Goal: Information Seeking & Learning: Learn about a topic

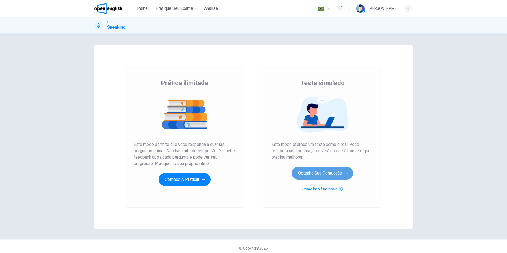
click at [309, 175] on button "Obtenha sua pontuação" at bounding box center [323, 173] width 62 height 13
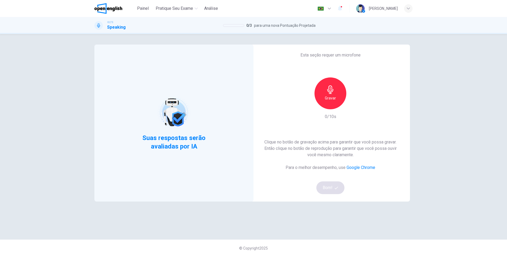
click at [326, 89] on icon "button" at bounding box center [330, 89] width 8 height 8
click at [332, 186] on button "Bom!" at bounding box center [330, 187] width 28 height 13
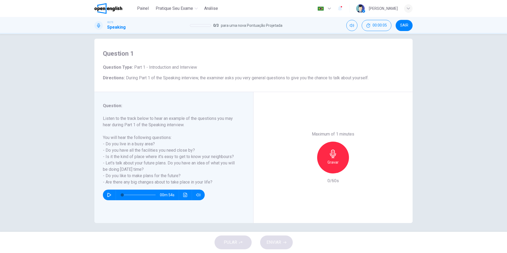
scroll to position [8, 0]
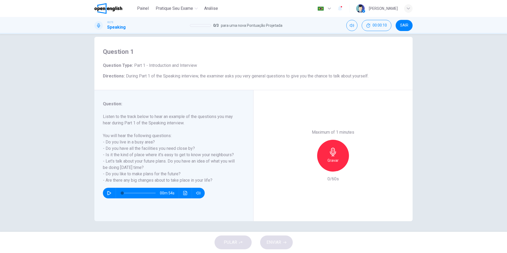
click at [111, 194] on button "button" at bounding box center [109, 193] width 8 height 11
click at [109, 192] on icon "button" at bounding box center [109, 193] width 4 height 4
click at [184, 192] on icon "Clique para ver a transcrição do áudio" at bounding box center [185, 193] width 4 height 4
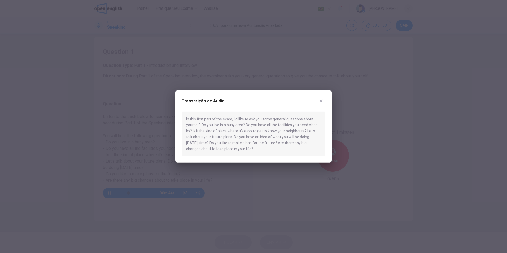
click at [318, 100] on button "button" at bounding box center [321, 101] width 8 height 8
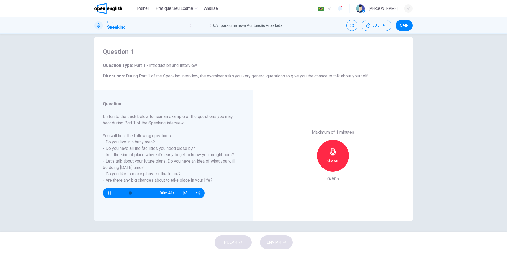
click at [329, 160] on h6 "Gravar" at bounding box center [332, 160] width 11 height 6
click at [139, 193] on span at bounding box center [138, 192] width 3 height 3
drag, startPoint x: 139, startPoint y: 193, endPoint x: 146, endPoint y: 193, distance: 7.2
click at [146, 193] on span at bounding box center [144, 192] width 3 height 3
type input "*"
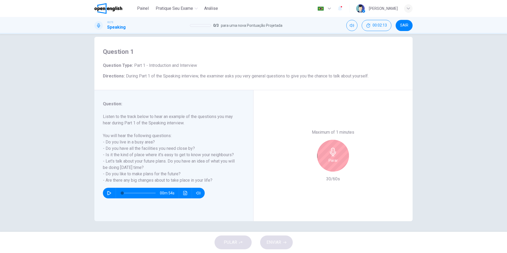
click at [333, 156] on div "Parar" at bounding box center [333, 156] width 32 height 32
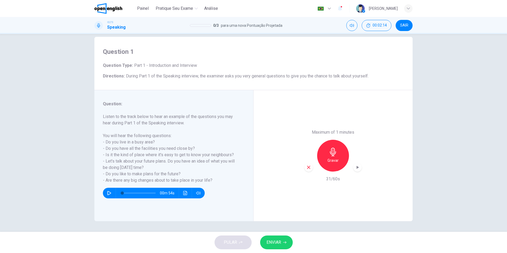
click at [276, 243] on span "ENVIAR" at bounding box center [273, 242] width 15 height 7
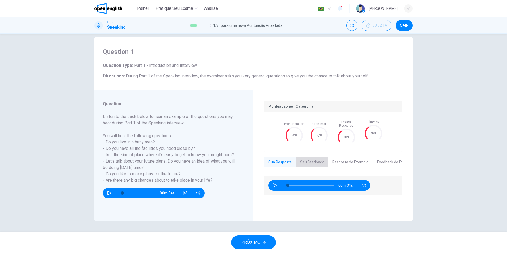
click at [307, 159] on button "Seu Feedback" at bounding box center [312, 162] width 32 height 11
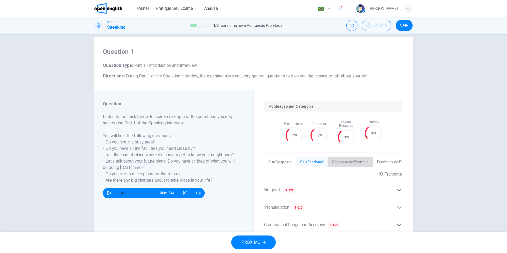
click at [343, 157] on button "Resposta de Exemplo" at bounding box center [350, 162] width 45 height 11
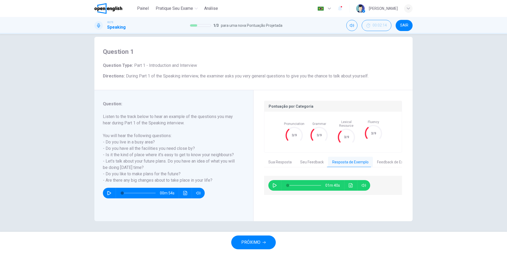
click at [379, 160] on button "Feedback de Exemplo" at bounding box center [395, 162] width 45 height 11
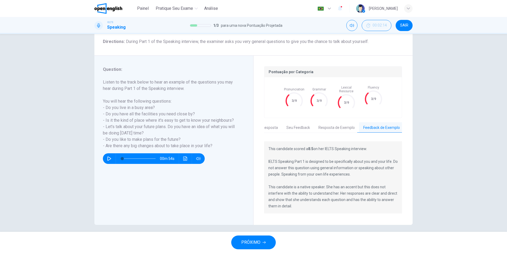
scroll to position [0, 0]
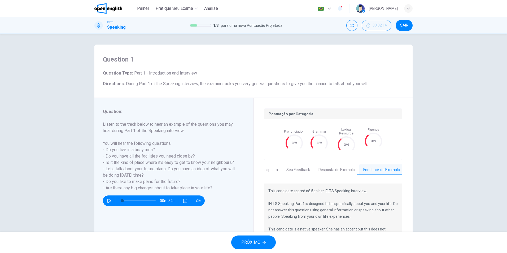
click at [296, 144] on icon at bounding box center [294, 143] width 22 height 22
click at [248, 240] on span "PRÓXIMO" at bounding box center [250, 242] width 19 height 7
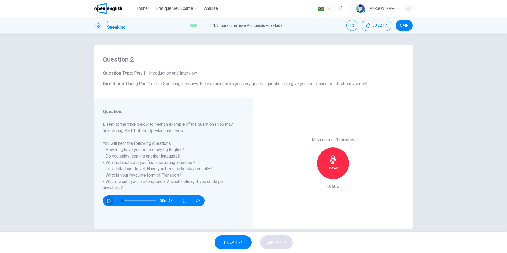
click at [107, 200] on icon "button" at bounding box center [109, 201] width 4 height 4
click at [108, 200] on icon "button" at bounding box center [109, 201] width 4 height 4
click at [337, 164] on div "Gravar" at bounding box center [333, 163] width 32 height 32
click at [330, 163] on icon "button" at bounding box center [333, 159] width 8 height 8
drag, startPoint x: 282, startPoint y: 234, endPoint x: 279, endPoint y: 240, distance: 6.8
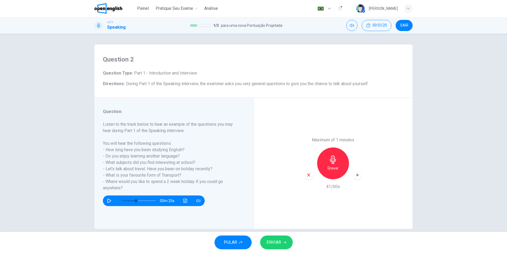
click at [282, 234] on div "PULAR ENVIAR" at bounding box center [253, 242] width 507 height 21
click at [279, 241] on span "ENVIAR" at bounding box center [273, 242] width 15 height 7
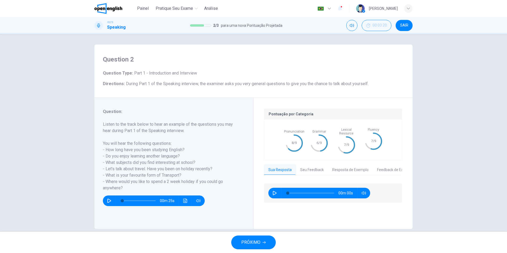
type input "*"
click at [305, 164] on button "Seu Feedback" at bounding box center [312, 169] width 32 height 11
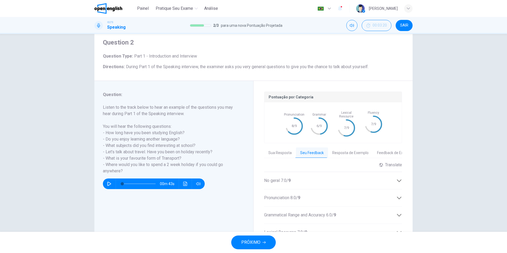
scroll to position [27, 0]
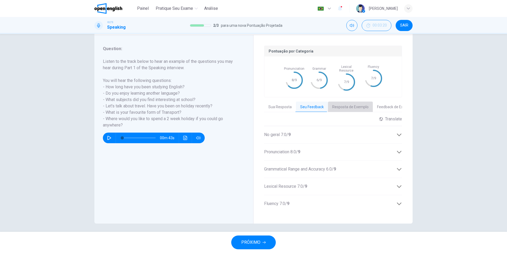
click at [346, 103] on button "Resposta de Exemplo" at bounding box center [350, 107] width 45 height 11
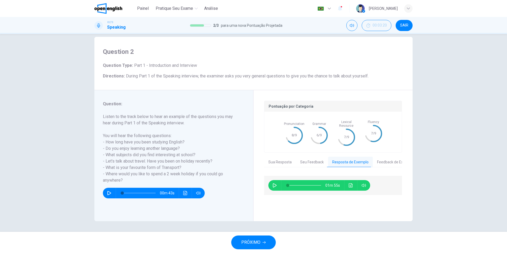
click at [389, 157] on button "Feedback de Exemplo" at bounding box center [395, 162] width 45 height 11
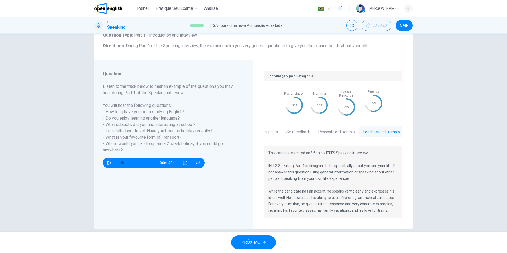
scroll to position [42, 0]
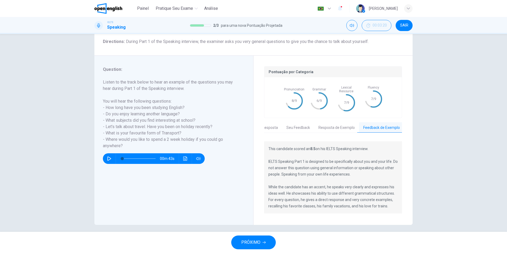
drag, startPoint x: 283, startPoint y: 170, endPoint x: 351, endPoint y: 169, distance: 68.1
click at [350, 169] on p "This candidate scored an 8.5 on his IELTS Speaking interview. IELTS Speaking Pa…" at bounding box center [332, 178] width 129 height 64
click at [297, 123] on button "Seu Feedback" at bounding box center [298, 127] width 32 height 11
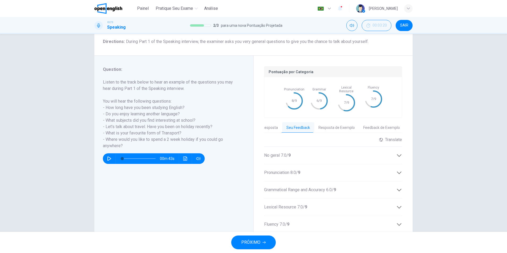
click at [267, 123] on button "Sua Resposta" at bounding box center [266, 127] width 32 height 11
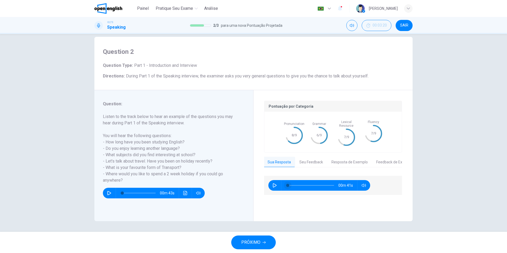
scroll to position [0, 0]
click at [274, 183] on icon "button" at bounding box center [275, 185] width 4 height 4
type input "*"
click at [304, 159] on button "Seu Feedback" at bounding box center [312, 162] width 32 height 11
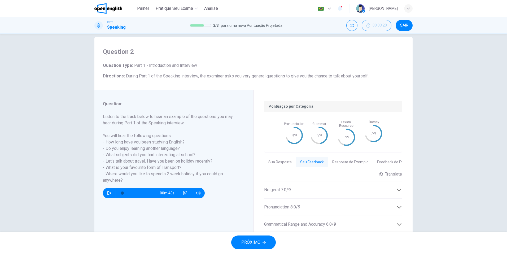
click at [339, 159] on button "Resposta de Exemplo" at bounding box center [350, 162] width 45 height 11
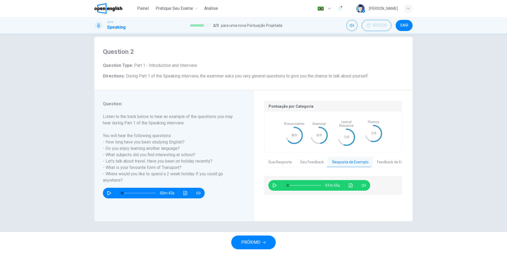
click at [381, 157] on button "Feedback de Exemplo" at bounding box center [395, 162] width 45 height 11
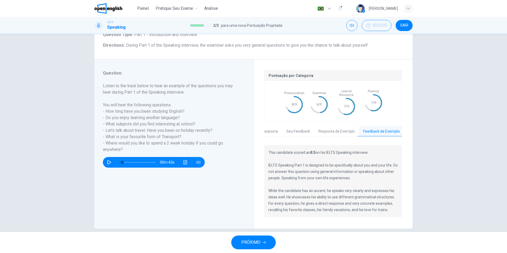
scroll to position [42, 0]
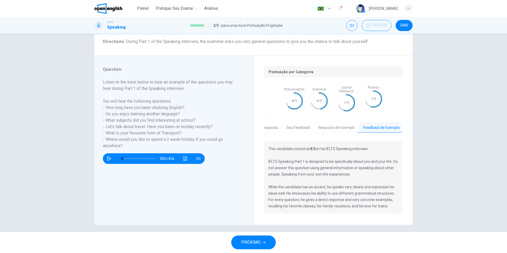
drag, startPoint x: 270, startPoint y: 183, endPoint x: 357, endPoint y: 182, distance: 86.7
click at [358, 183] on p "This candidate scored an 8.5 on his IELTS Speaking interview. IELTS Speaking Pa…" at bounding box center [332, 178] width 129 height 64
drag, startPoint x: 267, startPoint y: 184, endPoint x: 324, endPoint y: 185, distance: 56.5
click at [324, 185] on p "This candidate scored an 8.5 on his IELTS Speaking interview. IELTS Speaking Pa…" at bounding box center [332, 178] width 129 height 64
drag, startPoint x: 315, startPoint y: 201, endPoint x: 354, endPoint y: 202, distance: 38.4
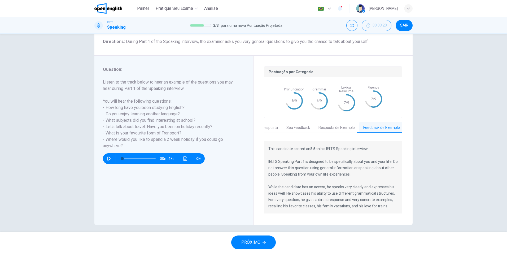
click at [354, 202] on p "This candidate scored an 8.5 on his IELTS Speaking interview. IELTS Speaking Pa…" at bounding box center [332, 178] width 129 height 64
click at [333, 127] on button "Resposta de Exemplo" at bounding box center [336, 127] width 45 height 11
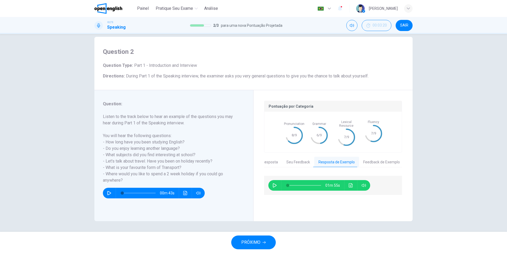
click at [273, 183] on icon "button" at bounding box center [275, 185] width 4 height 4
drag, startPoint x: 288, startPoint y: 181, endPoint x: 299, endPoint y: 181, distance: 11.4
click at [290, 184] on span at bounding box center [288, 185] width 3 height 3
click at [273, 183] on icon "button" at bounding box center [275, 185] width 4 height 4
type input "**"
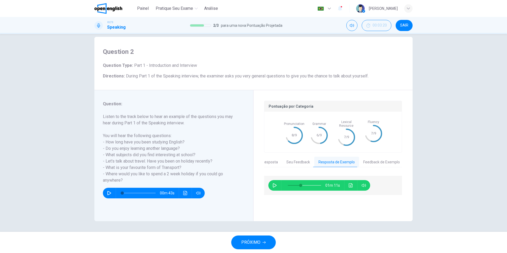
click at [258, 248] on button "PRÓXIMO" at bounding box center [253, 242] width 45 height 14
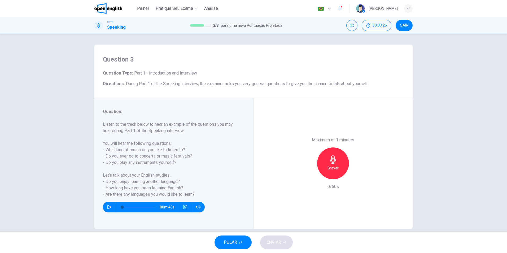
drag, startPoint x: 104, startPoint y: 161, endPoint x: 170, endPoint y: 161, distance: 65.7
click at [170, 160] on h6 "Listen to the track below to hear an example of the questions you may hear duri…" at bounding box center [170, 159] width 135 height 76
drag, startPoint x: 104, startPoint y: 186, endPoint x: 178, endPoint y: 188, distance: 74.0
click at [178, 188] on h6 "Listen to the track below to hear an example of the questions you may hear duri…" at bounding box center [170, 159] width 135 height 76
click at [333, 163] on icon "button" at bounding box center [333, 159] width 8 height 8
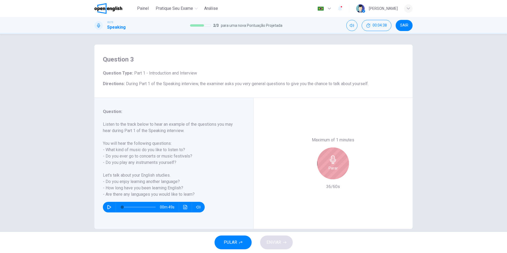
click at [331, 162] on icon "button" at bounding box center [333, 159] width 8 height 8
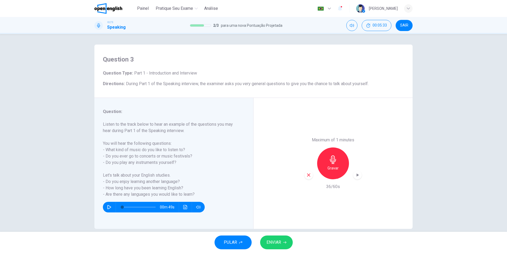
click at [288, 248] on button "ENVIAR" at bounding box center [276, 242] width 33 height 14
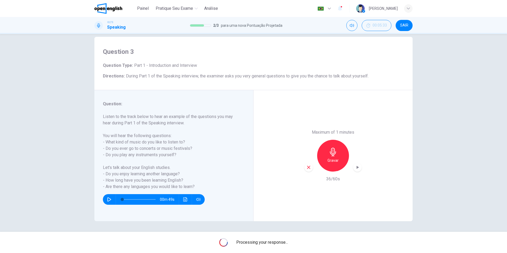
click at [342, 9] on icon "button" at bounding box center [340, 8] width 4 height 5
click at [239, 253] on div at bounding box center [253, 253] width 507 height 0
